Goal: Task Accomplishment & Management: Complete application form

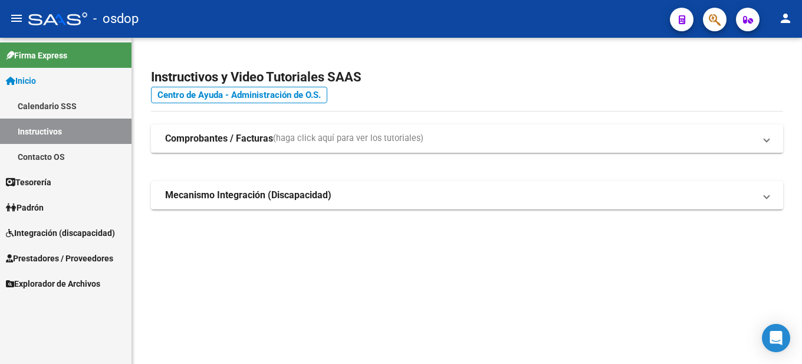
click at [81, 252] on span "Prestadores / Proveedores" at bounding box center [59, 258] width 107 height 13
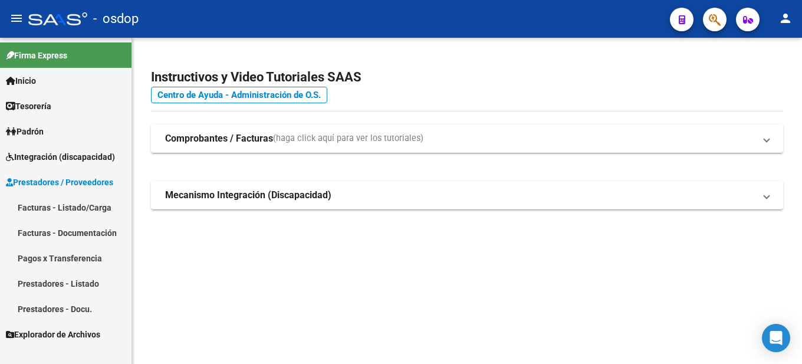
click at [87, 206] on link "Facturas - Listado/Carga" at bounding box center [66, 207] width 132 height 25
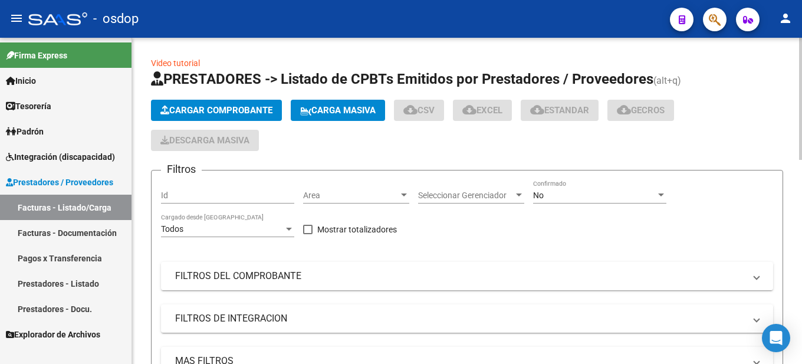
click at [223, 109] on span "Cargar Comprobante" at bounding box center [216, 110] width 112 height 11
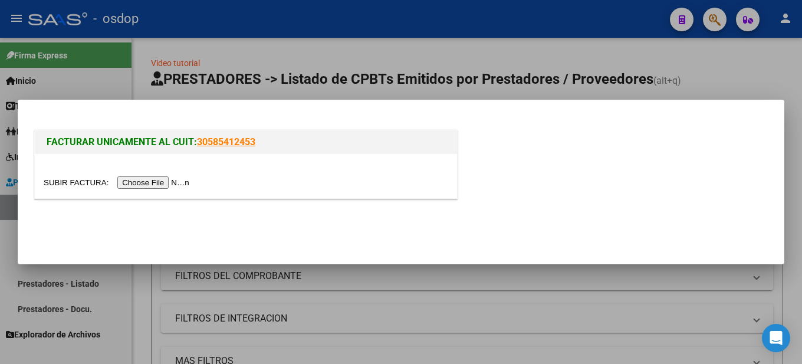
click at [179, 183] on input "file" at bounding box center [118, 182] width 149 height 12
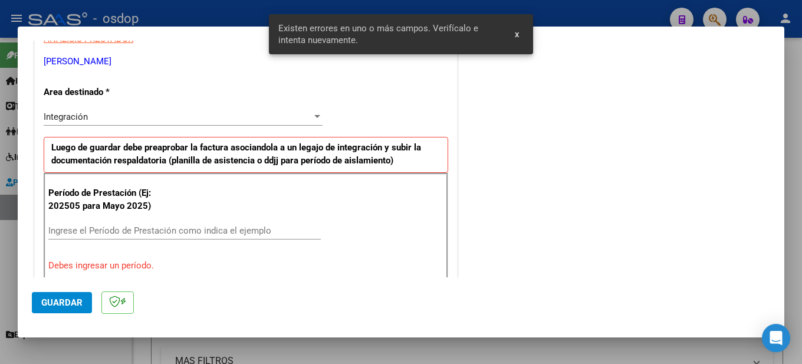
scroll to position [351, 0]
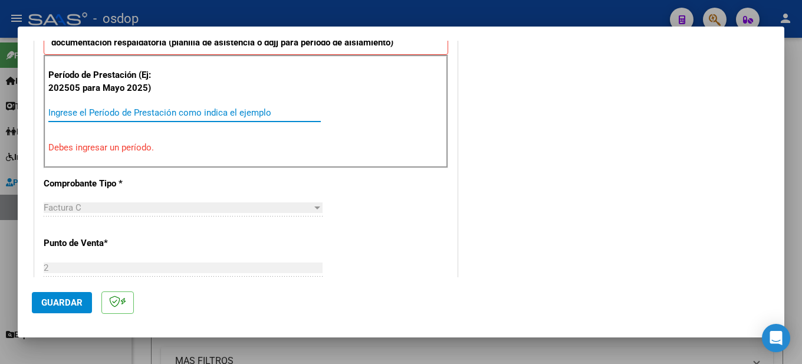
click at [87, 112] on input "Ingrese el Período de Prestación como indica el ejemplo" at bounding box center [184, 112] width 273 height 11
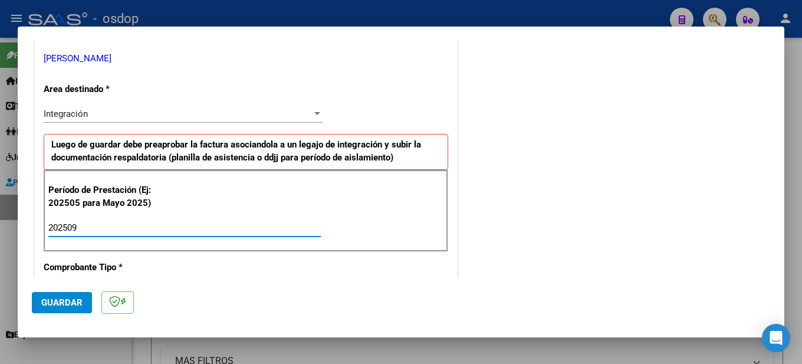
scroll to position [295, 0]
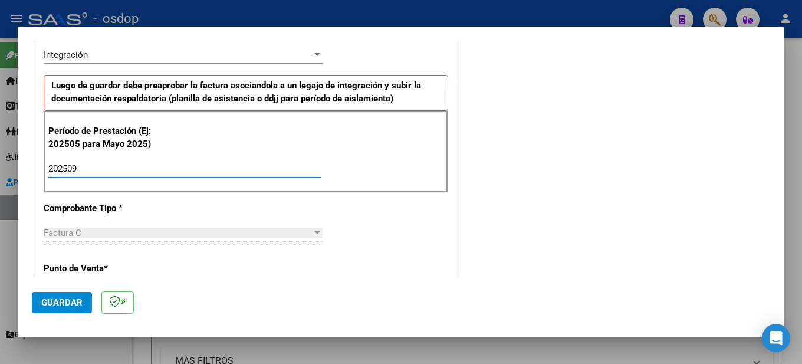
type input "202509"
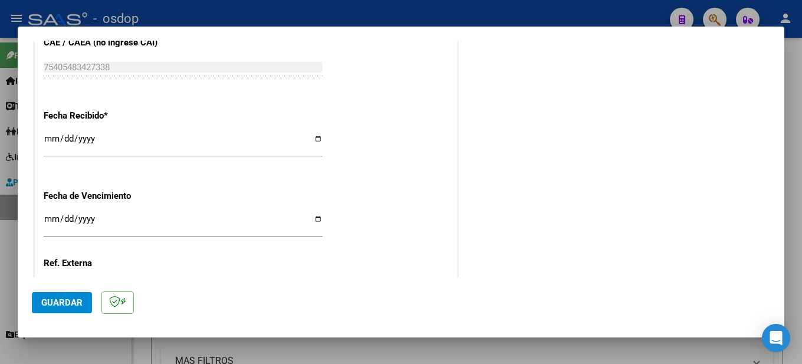
scroll to position [868, 0]
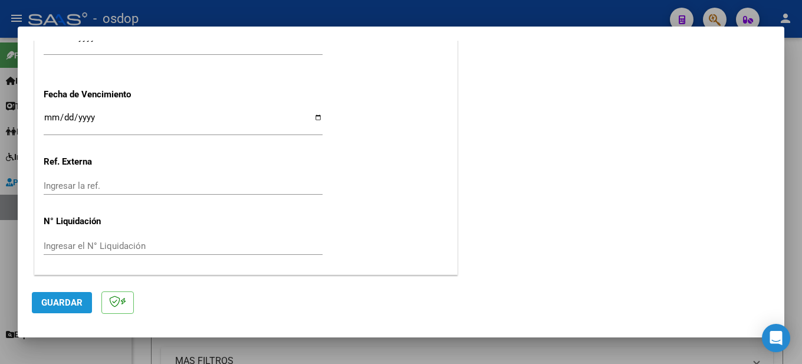
click at [59, 302] on span "Guardar" at bounding box center [61, 302] width 41 height 11
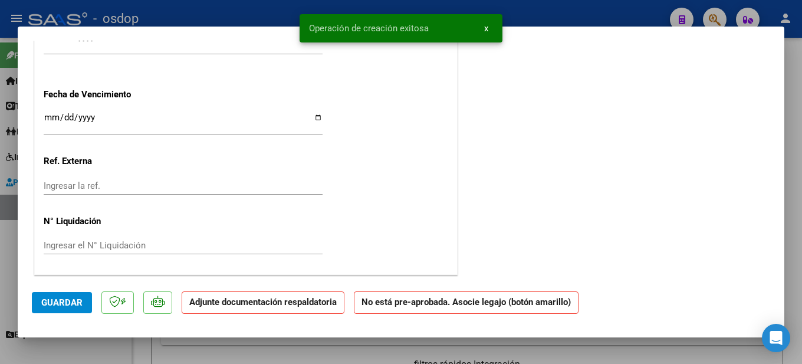
scroll to position [0, 0]
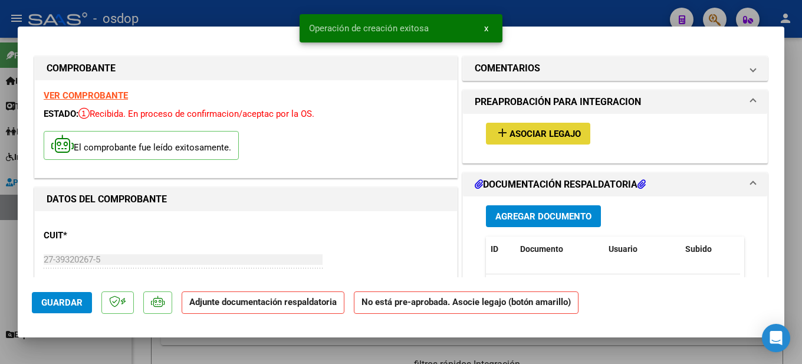
click at [544, 134] on span "Asociar Legajo" at bounding box center [545, 134] width 71 height 11
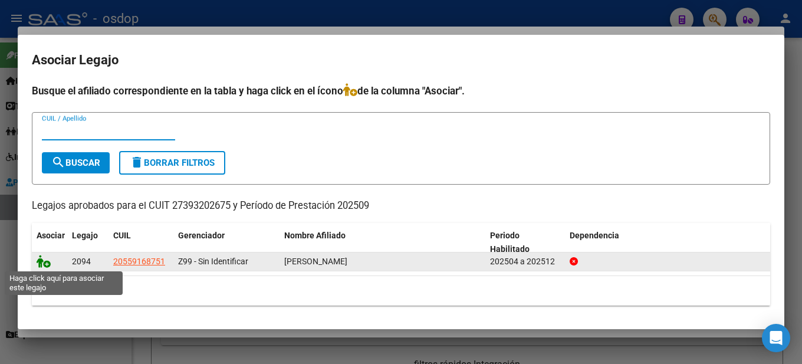
click at [46, 265] on icon at bounding box center [44, 261] width 14 height 13
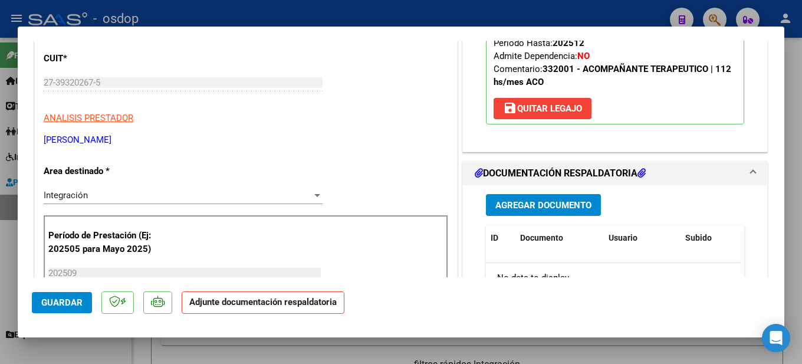
scroll to position [295, 0]
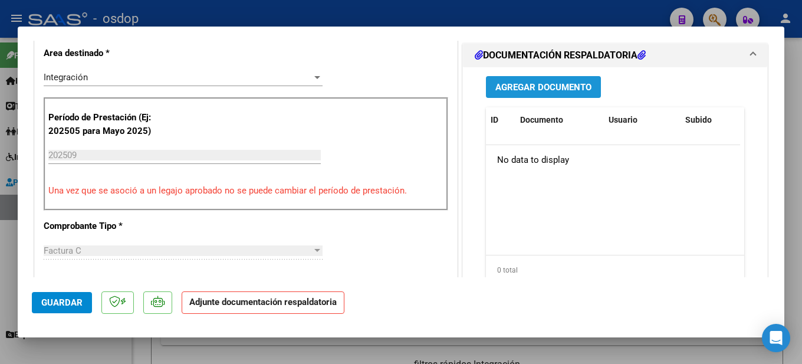
click at [548, 81] on span "Agregar Documento" at bounding box center [543, 86] width 96 height 11
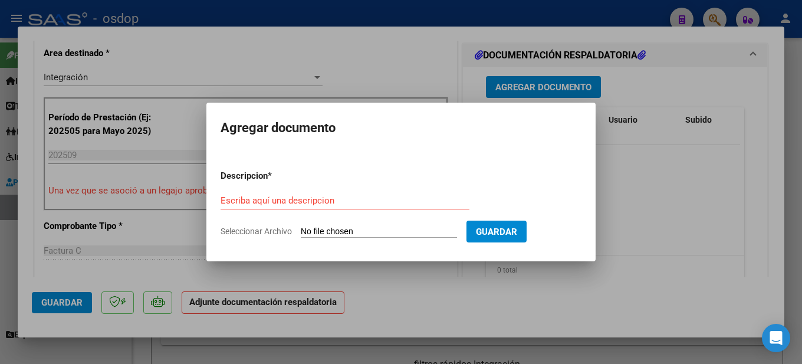
click at [262, 189] on form "Descripcion * Escriba aquí una descripcion Seleccionar Archivo Guardar" at bounding box center [401, 203] width 361 height 86
click at [260, 202] on input "Escriba aquí una descripcion" at bounding box center [345, 200] width 249 height 11
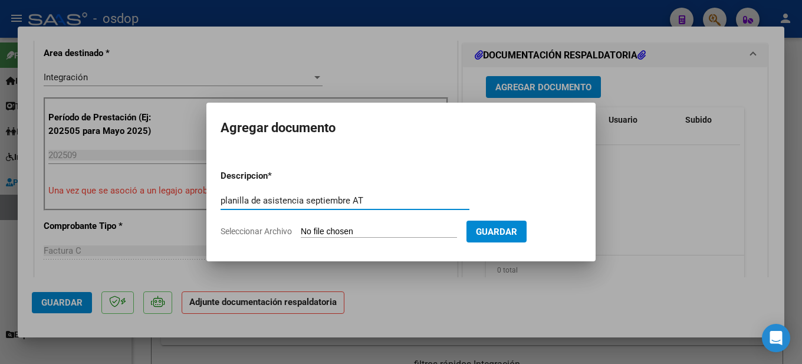
type input "planilla de asistencia septiembre AT"
click at [372, 229] on input "Seleccionar Archivo" at bounding box center [379, 231] width 156 height 11
click at [655, 219] on div at bounding box center [401, 182] width 802 height 364
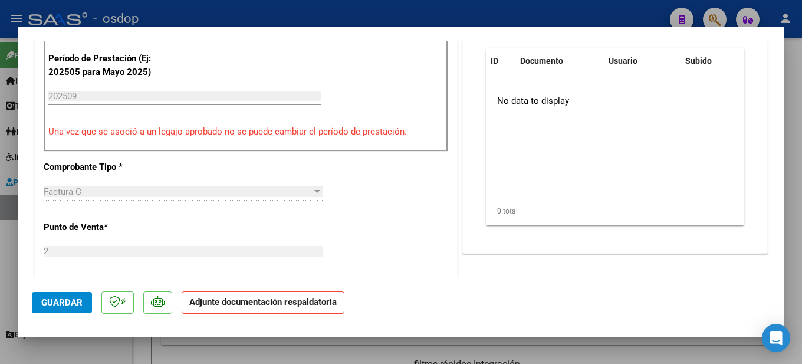
scroll to position [177, 0]
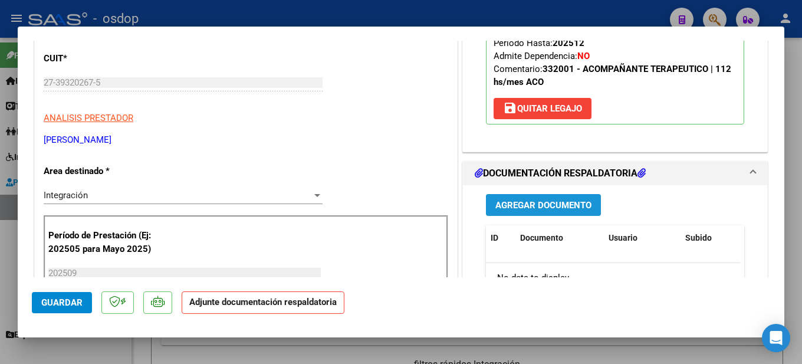
click at [562, 206] on span "Agregar Documento" at bounding box center [543, 205] width 96 height 11
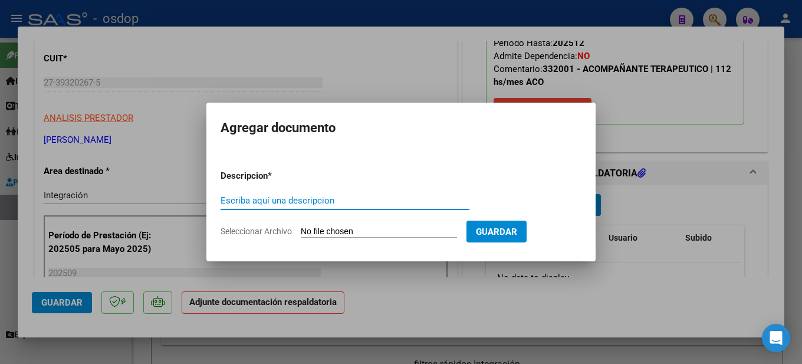
click at [419, 228] on input "Seleccionar Archivo" at bounding box center [379, 231] width 156 height 11
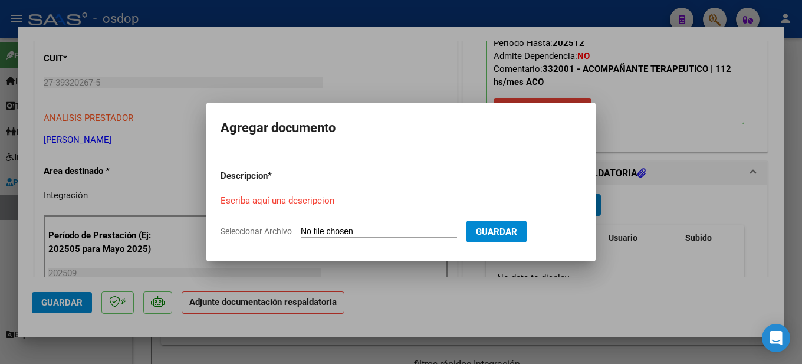
type input "C:\fakepath\planilla de asistencia septiembre AT.jpg"
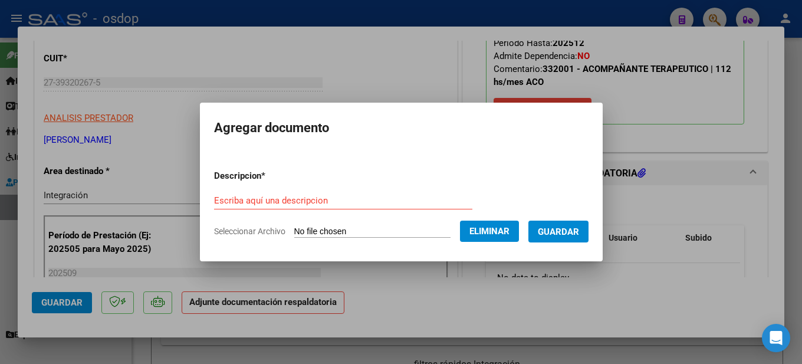
click at [264, 203] on input "Escriba aquí una descripcion" at bounding box center [343, 200] width 258 height 11
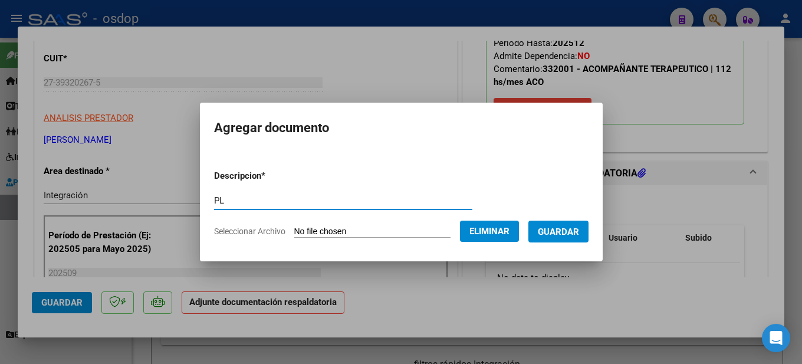
type input "P"
type input "planilla de asistencia septiembre AT"
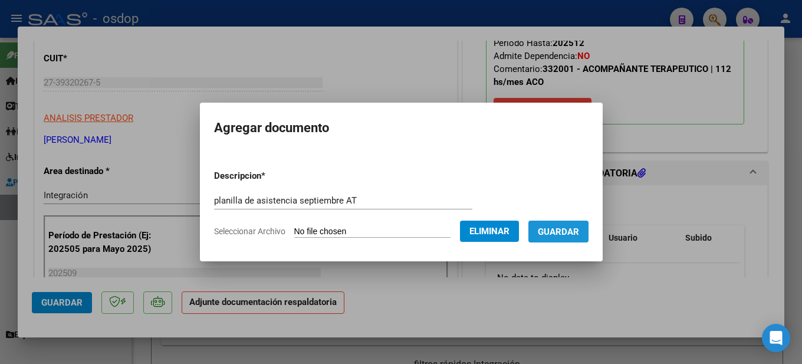
click at [568, 228] on button "Guardar" at bounding box center [558, 232] width 60 height 22
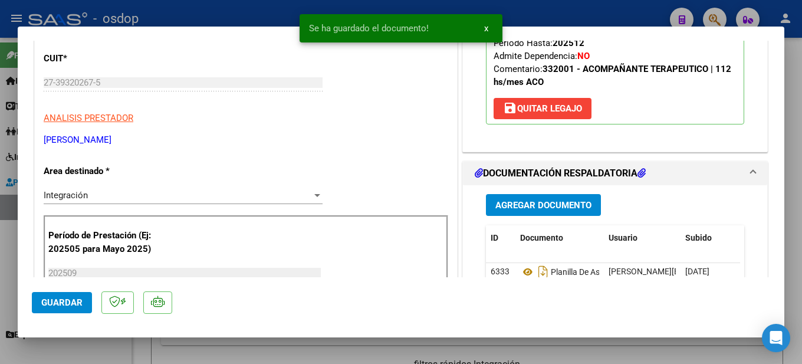
click at [796, 104] on div at bounding box center [401, 182] width 802 height 364
type input "$ 0,00"
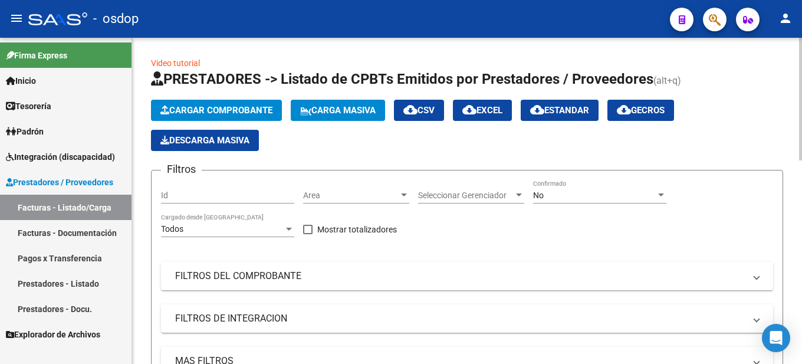
scroll to position [236, 0]
